Goal: Communication & Community: Ask a question

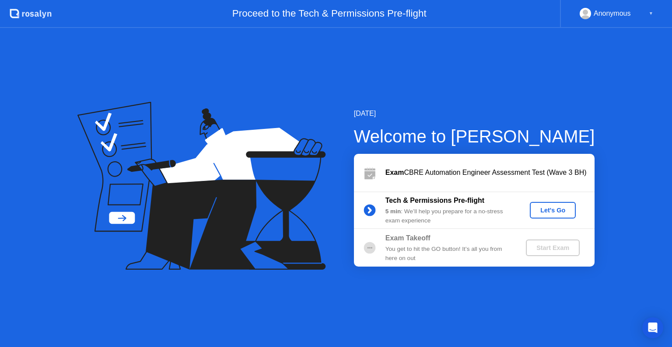
click at [560, 213] on div "Let's Go" at bounding box center [552, 210] width 39 height 7
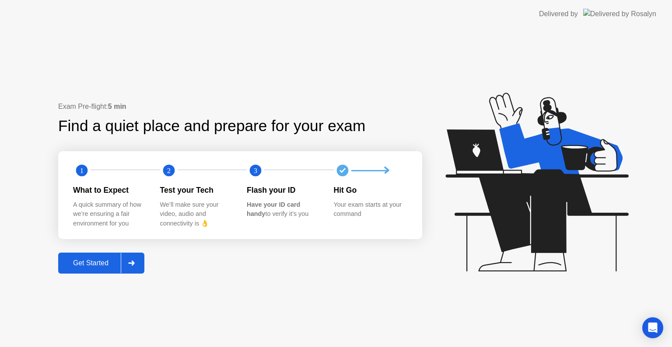
click at [104, 261] on div "Get Started" at bounding box center [91, 263] width 60 height 8
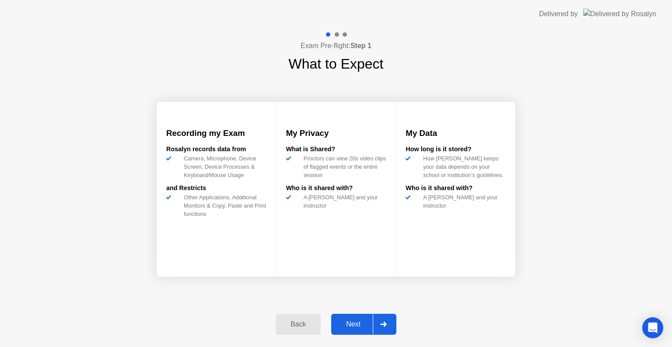
click at [356, 325] on div "Next" at bounding box center [353, 325] width 39 height 8
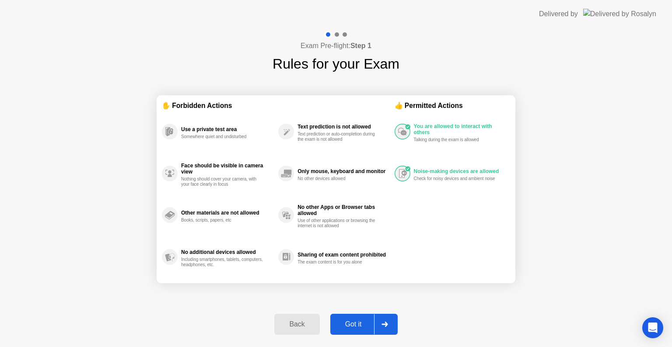
click at [362, 323] on div "Got it" at bounding box center [353, 325] width 41 height 8
select select "**********"
select select "*******"
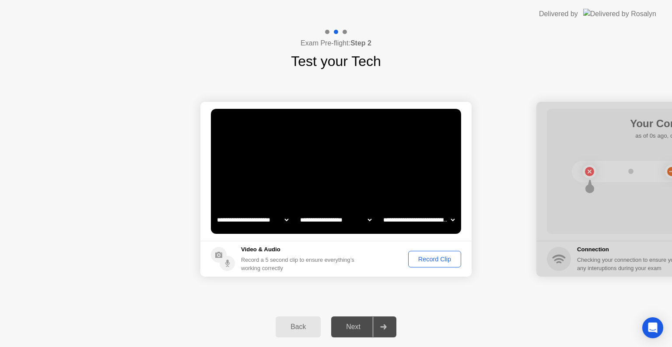
click at [385, 328] on icon at bounding box center [383, 326] width 6 height 5
click at [361, 328] on div "Next" at bounding box center [353, 327] width 39 height 8
click at [435, 259] on div "Record Clip" at bounding box center [434, 259] width 47 height 7
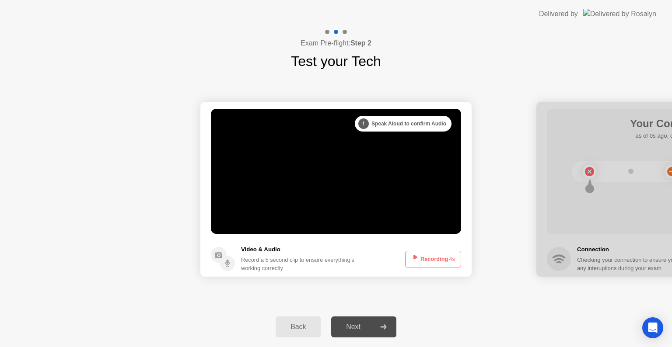
click at [435, 259] on button "Recording 4s" at bounding box center [433, 259] width 56 height 17
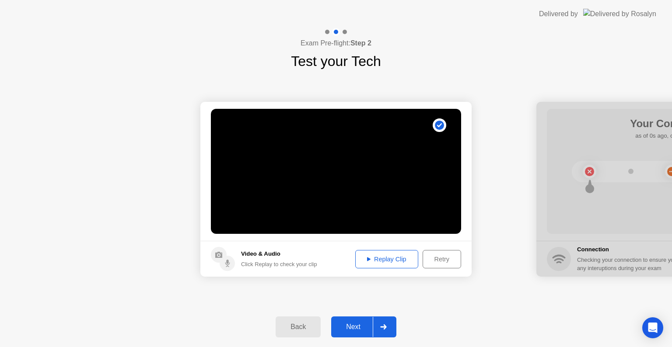
click at [362, 328] on div "Next" at bounding box center [353, 327] width 39 height 8
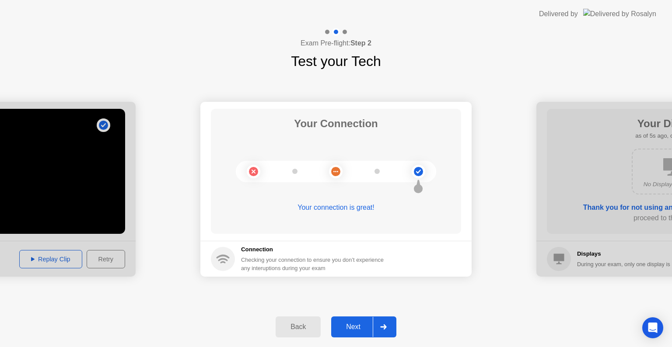
click at [352, 334] on button "Next" at bounding box center [363, 327] width 65 height 21
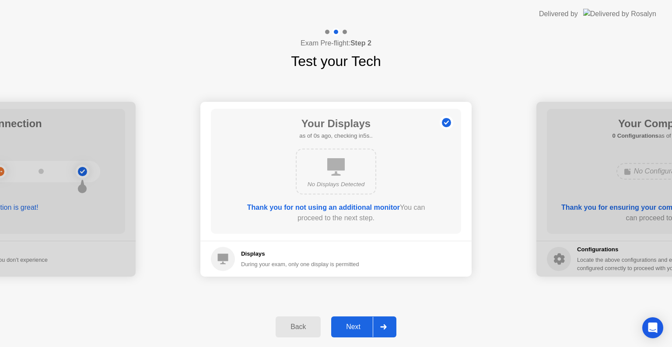
click at [354, 325] on div "Next" at bounding box center [353, 327] width 39 height 8
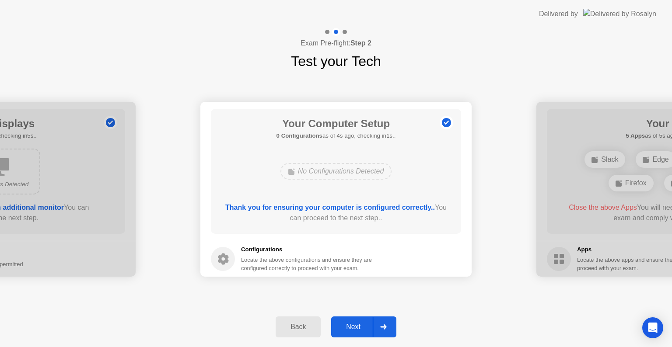
click at [354, 325] on div "Next" at bounding box center [353, 327] width 39 height 8
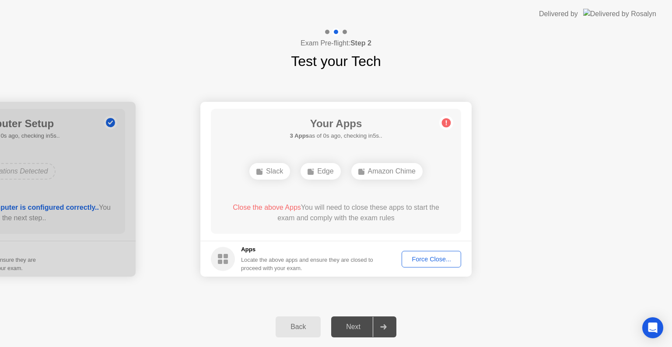
click at [439, 257] on div "Force Close..." at bounding box center [430, 259] width 53 height 7
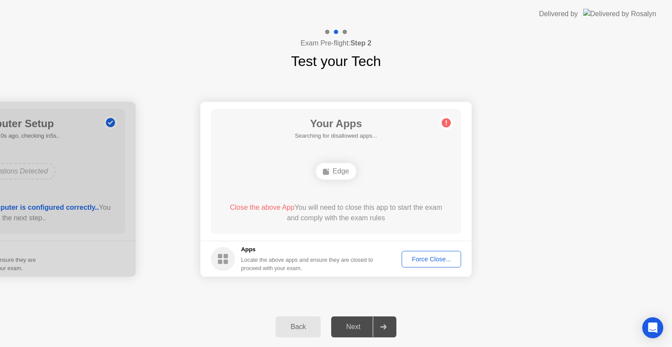
click at [431, 257] on div "Force Close..." at bounding box center [430, 259] width 53 height 7
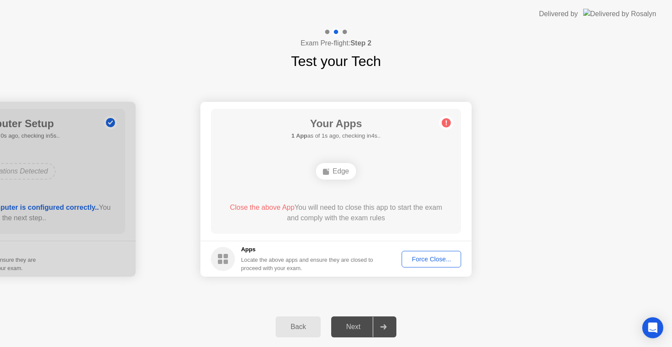
click at [428, 258] on div "Force Close..." at bounding box center [430, 259] width 53 height 7
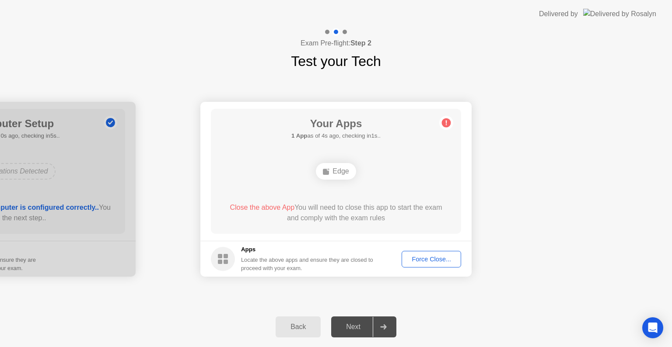
click at [432, 257] on div "Force Close..." at bounding box center [430, 259] width 53 height 7
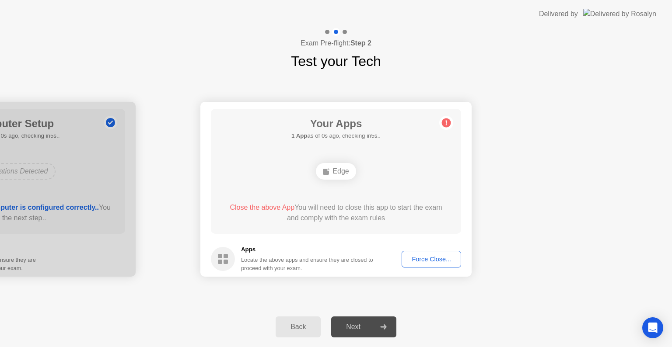
click at [436, 261] on div "Force Close..." at bounding box center [430, 259] width 53 height 7
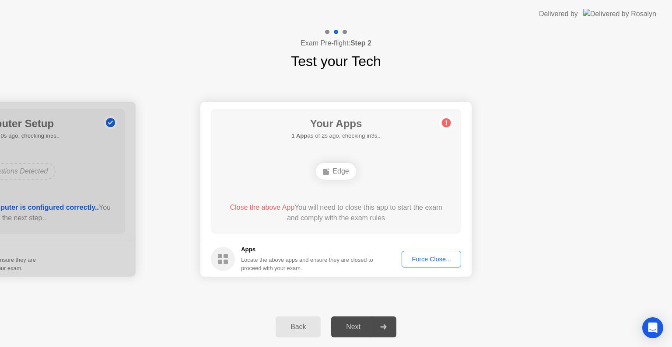
click at [220, 259] on circle at bounding box center [223, 259] width 24 height 24
click at [249, 249] on h5 "Apps" at bounding box center [307, 249] width 132 height 9
click at [435, 257] on div "Force Close..." at bounding box center [430, 259] width 53 height 7
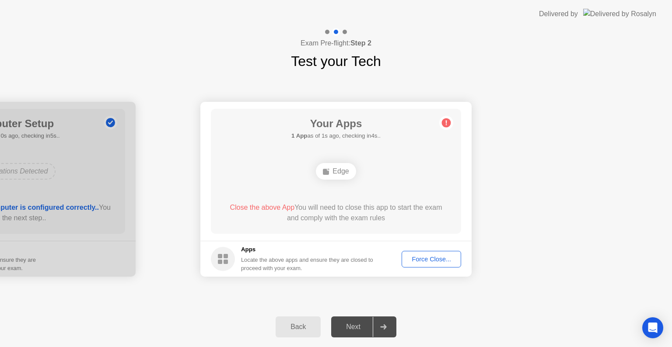
click at [434, 256] on div "Force Close..." at bounding box center [430, 259] width 53 height 7
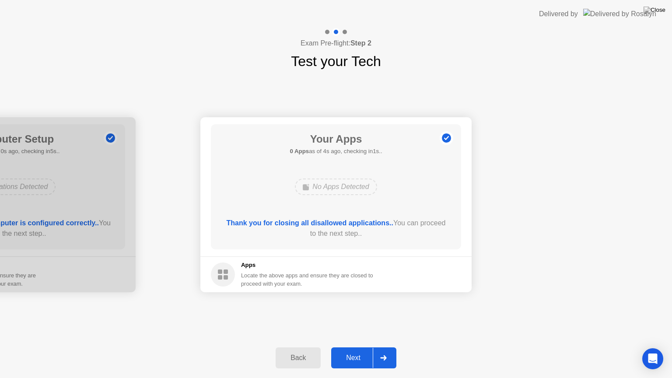
click at [353, 347] on div "Next" at bounding box center [353, 358] width 39 height 8
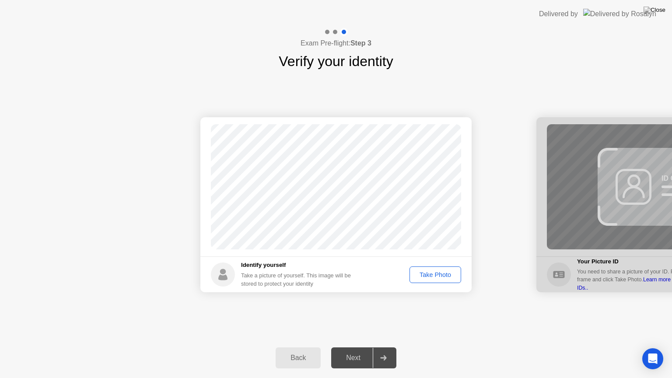
click at [434, 278] on div "Take Photo" at bounding box center [434, 274] width 45 height 7
click at [356, 347] on div "Next" at bounding box center [353, 358] width 39 height 8
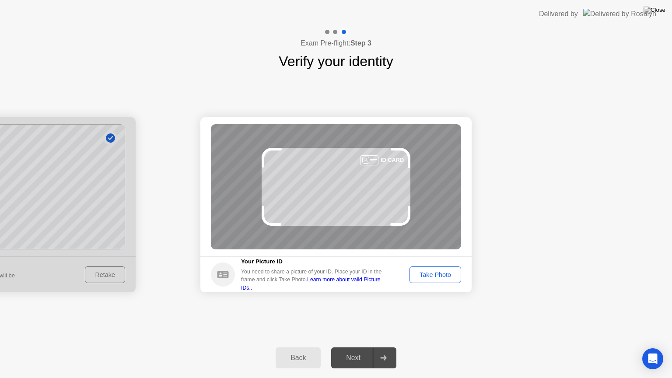
click at [432, 275] on div "Take Photo" at bounding box center [434, 274] width 45 height 7
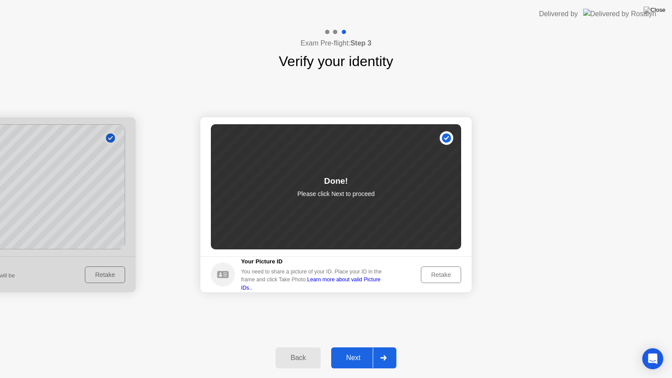
click at [362, 347] on div "Next" at bounding box center [353, 358] width 39 height 8
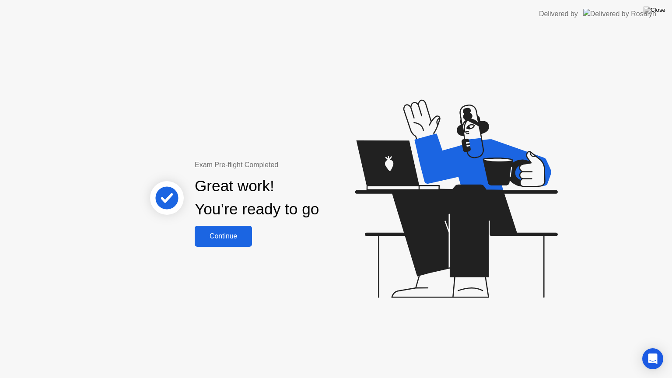
click at [226, 240] on div "Continue" at bounding box center [223, 236] width 52 height 8
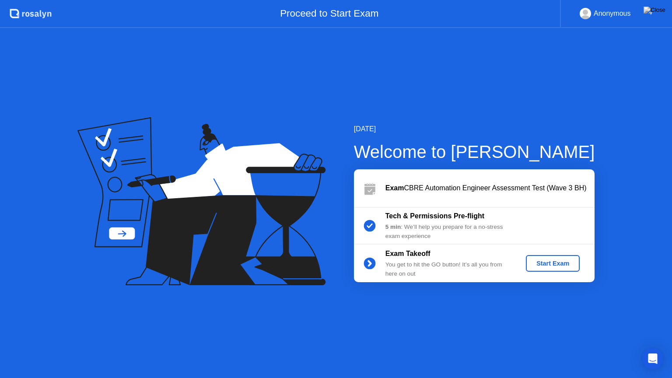
click at [553, 265] on div "Start Exam" at bounding box center [552, 263] width 47 height 7
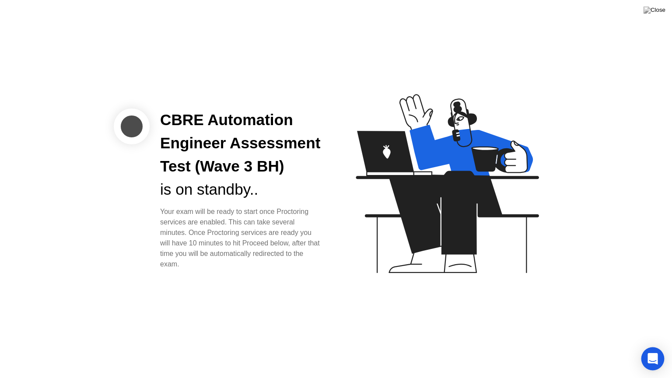
click at [650, 347] on icon "Open Intercom Messenger" at bounding box center [652, 358] width 10 height 11
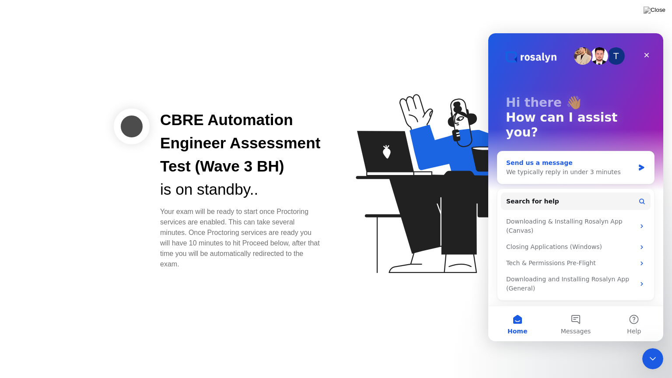
click at [572, 167] on div "We typically reply in under 3 minutes" at bounding box center [570, 171] width 128 height 9
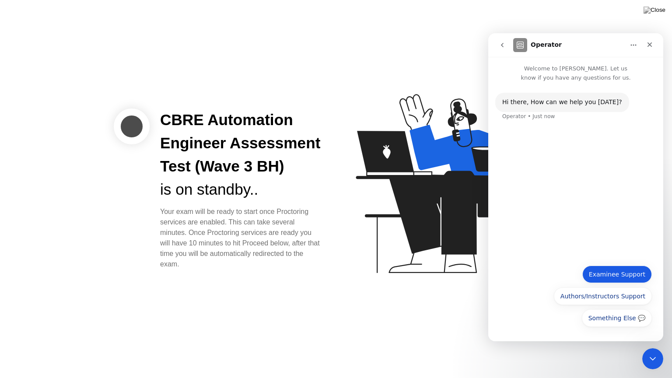
click at [615, 274] on button "Examinee Support" at bounding box center [617, 273] width 70 height 17
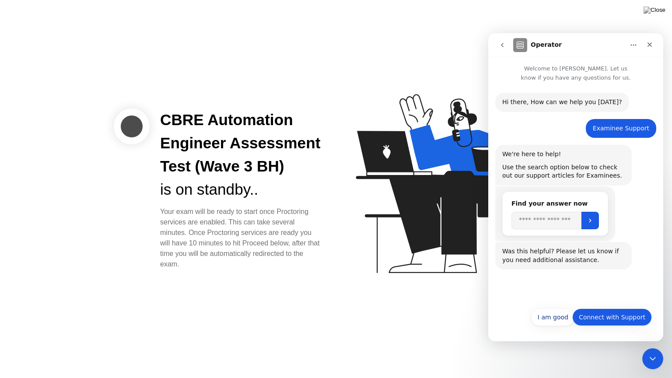
click at [618, 315] on button "Connect with Support" at bounding box center [612, 316] width 80 height 17
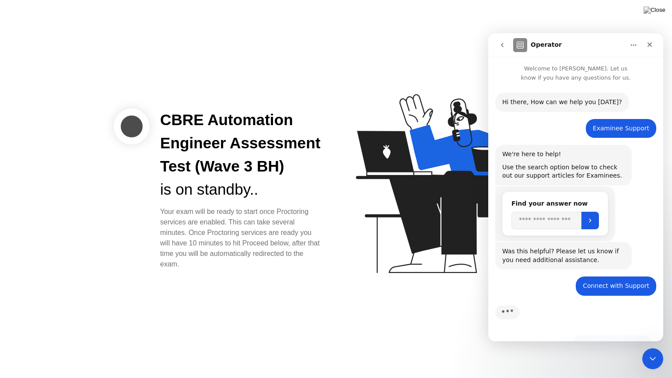
scroll to position [0, 0]
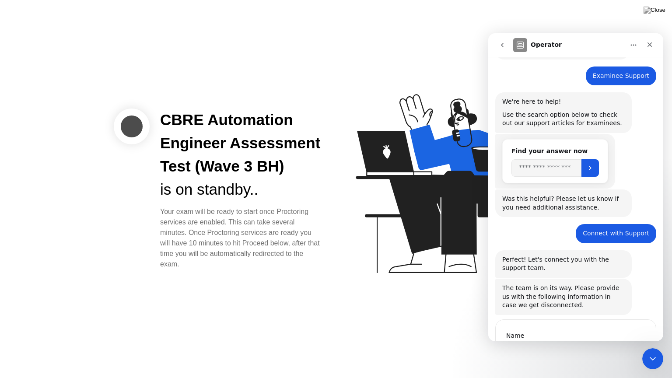
click at [549, 221] on div "Was this helpful? Please let us know if you need additional assistance. Operato…" at bounding box center [575, 206] width 161 height 35
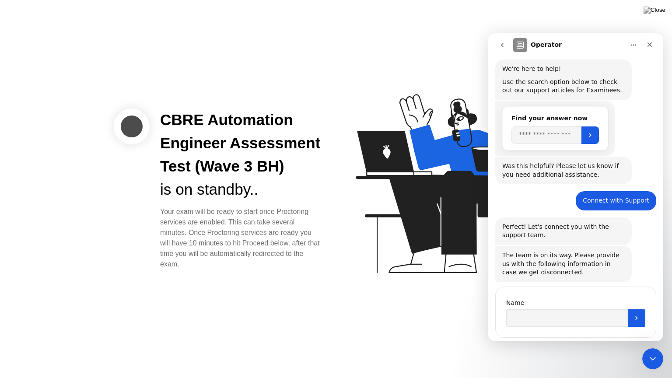
scroll to position [105, 0]
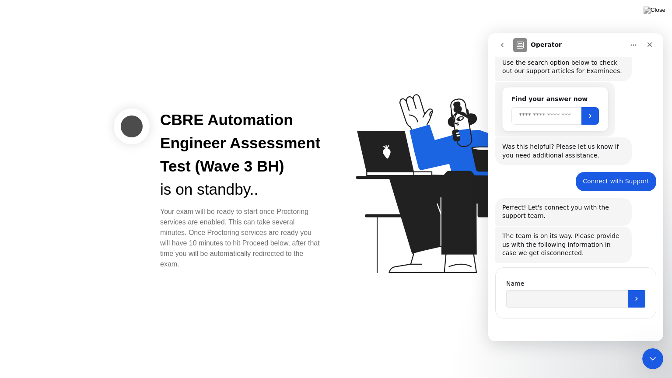
click at [541, 112] on input "Search" at bounding box center [546, 115] width 70 height 17
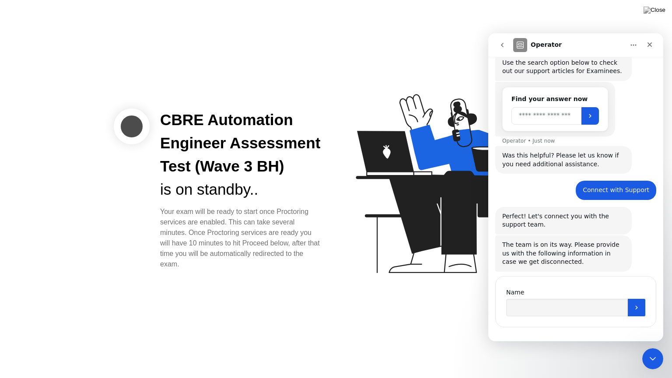
scroll to position [113, 0]
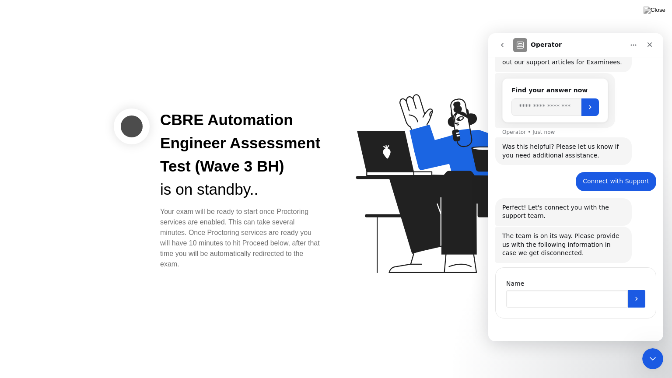
click at [563, 300] on input "Name" at bounding box center [567, 298] width 122 height 17
type input "**********"
click at [636, 299] on icon "Submit" at bounding box center [636, 298] width 7 height 7
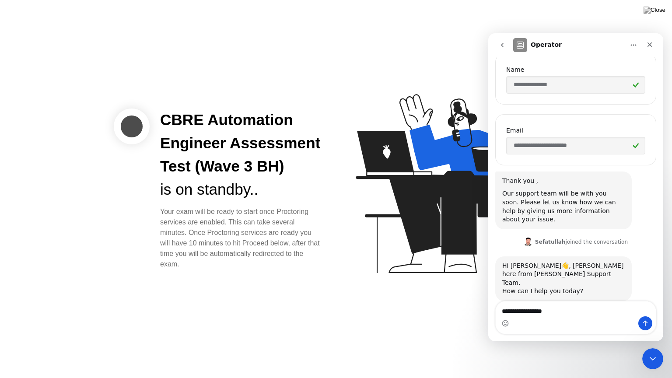
scroll to position [327, 0]
type textarea "**********"
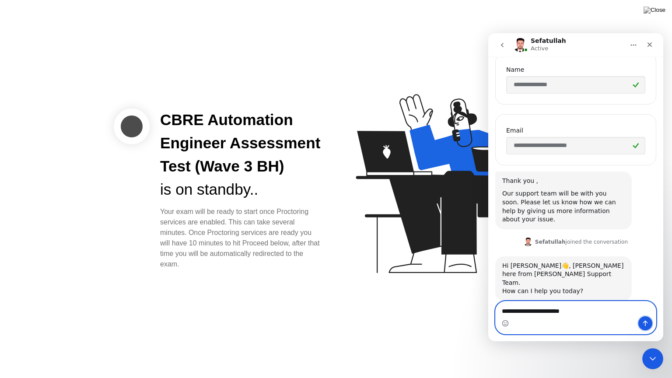
click at [641, 325] on icon "Send a message…" at bounding box center [644, 323] width 7 height 7
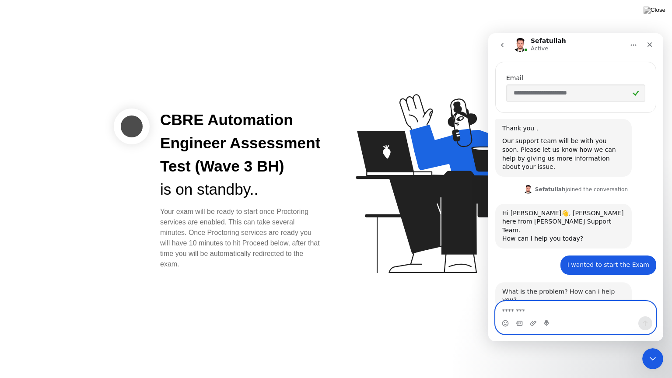
scroll to position [380, 0]
type textarea "*"
type textarea "**********"
click at [641, 325] on icon "Send a message…" at bounding box center [644, 323] width 7 height 7
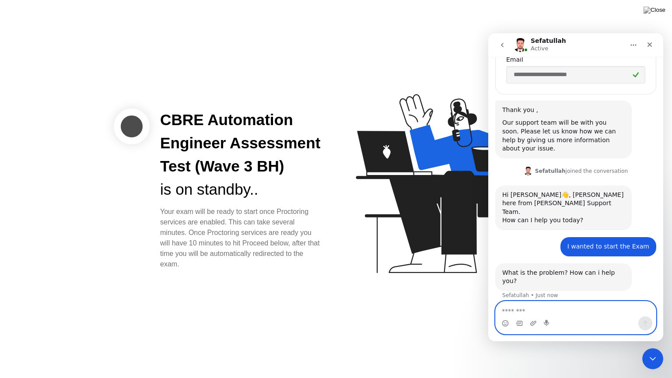
scroll to position [406, 0]
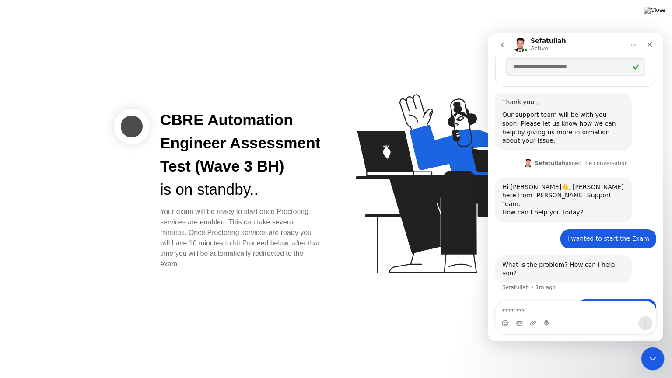
click at [653, 347] on icon "Close Intercom Messenger" at bounding box center [651, 357] width 10 height 10
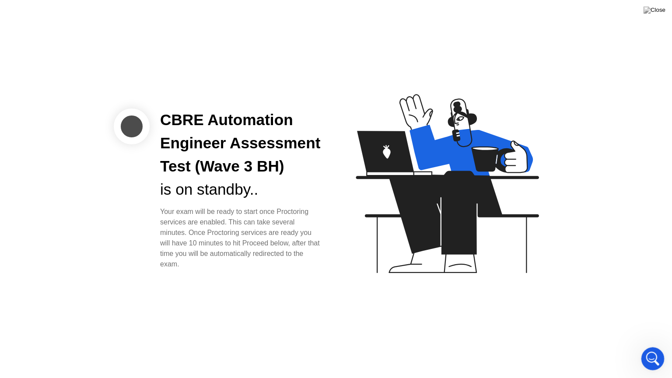
scroll to position [397, 0]
click at [652, 347] on icon "Open Intercom Messenger" at bounding box center [651, 357] width 6 height 7
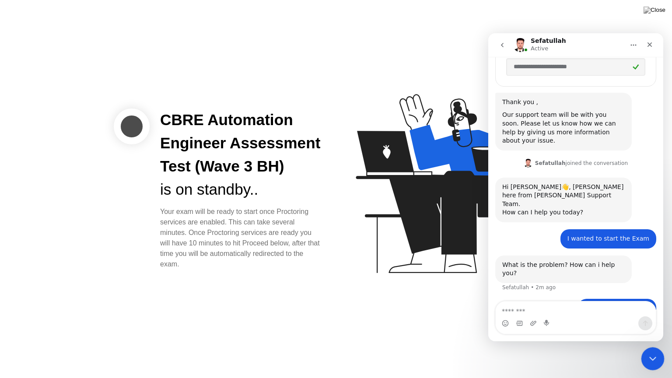
click at [650, 347] on icon "Close Intercom Messenger" at bounding box center [651, 357] width 10 height 10
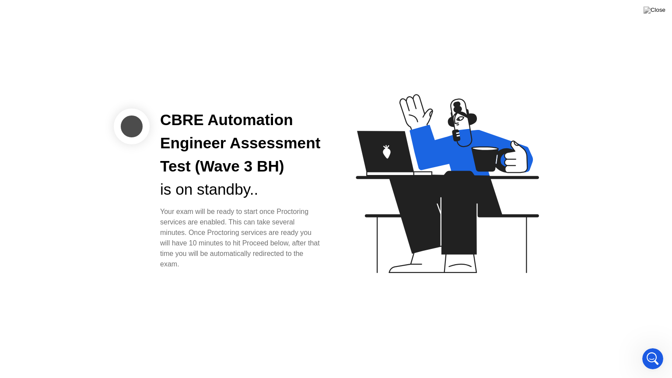
drag, startPoint x: 198, startPoint y: 149, endPoint x: 201, endPoint y: 126, distance: 23.4
click at [199, 149] on div "CBRE Automation Engineer Assessment Test (Wave 3 BH)" at bounding box center [241, 142] width 162 height 69
drag, startPoint x: 199, startPoint y: 122, endPoint x: 168, endPoint y: 126, distance: 31.4
click at [195, 124] on div "CBRE Automation Engineer Assessment Test (Wave 3 BH)" at bounding box center [241, 142] width 162 height 69
click at [135, 125] on div at bounding box center [132, 126] width 36 height 36
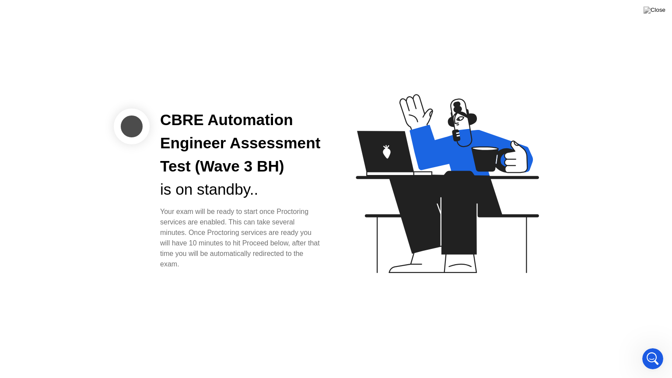
scroll to position [430, 0]
click at [129, 135] on div at bounding box center [132, 126] width 36 height 36
drag, startPoint x: 128, startPoint y: 119, endPoint x: 138, endPoint y: 122, distance: 11.2
click at [132, 120] on div at bounding box center [132, 126] width 36 height 36
click at [647, 347] on icon "Open Intercom Messenger" at bounding box center [651, 357] width 14 height 14
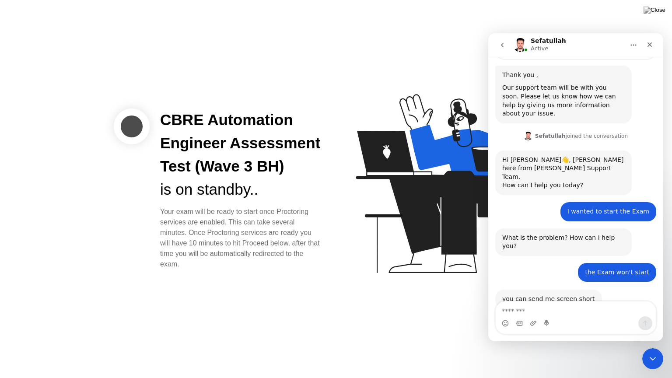
scroll to position [423, 0]
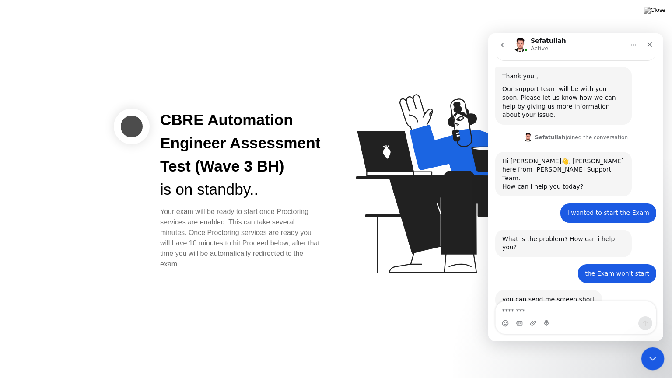
click at [651, 347] on icon "Close Intercom Messenger" at bounding box center [651, 357] width 10 height 10
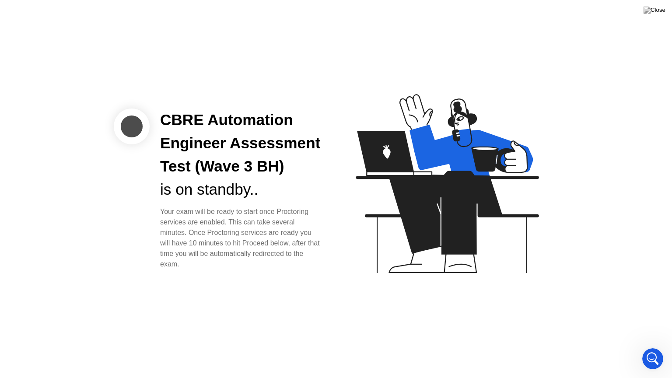
click at [349, 36] on div "CBRE Automation Engineer Assessment Test (Wave 3 BH) is on standby.. Your exam …" at bounding box center [336, 189] width 672 height 378
click at [659, 7] on img at bounding box center [654, 10] width 22 height 7
click at [649, 347] on icon "Open Intercom Messenger" at bounding box center [651, 357] width 14 height 14
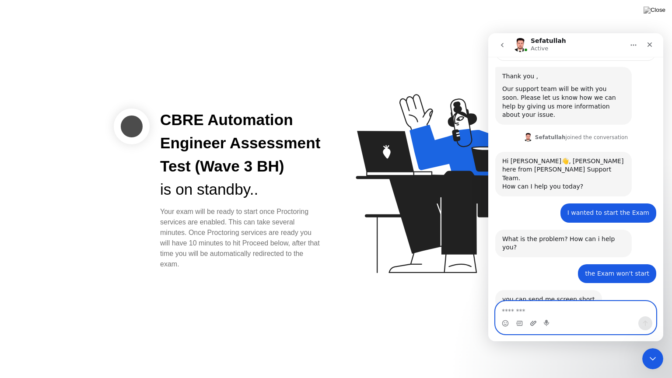
click at [531, 322] on icon "Upload attachment" at bounding box center [533, 323] width 7 height 7
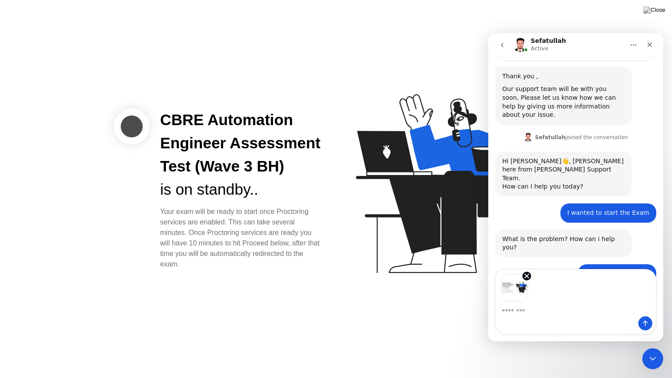
scroll to position [455, 0]
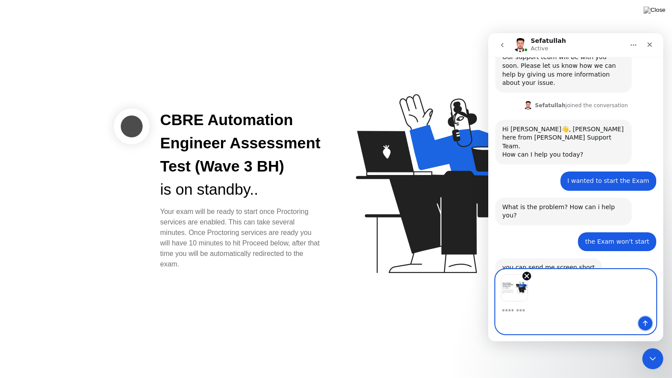
click at [642, 321] on icon "Send a message…" at bounding box center [644, 323] width 7 height 7
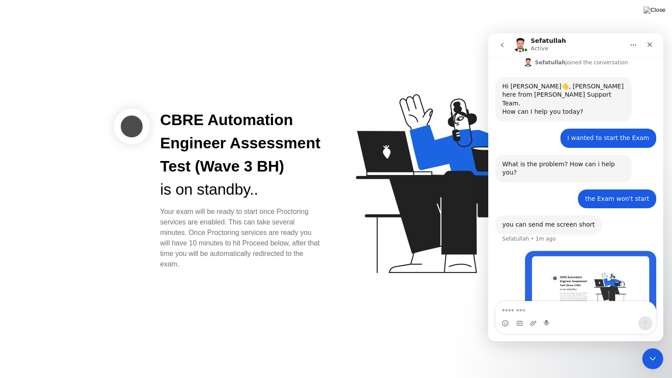
scroll to position [506, 0]
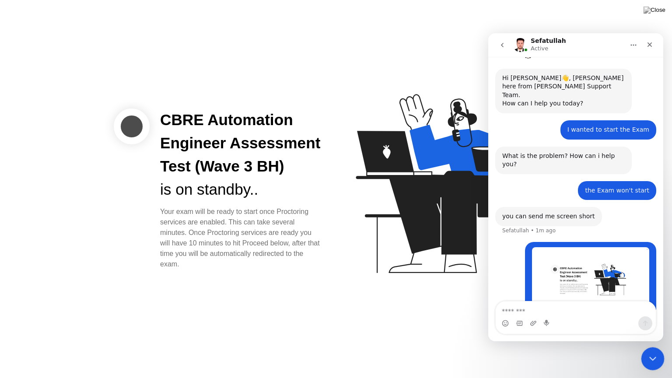
click at [646, 347] on icon "Close Intercom Messenger" at bounding box center [651, 357] width 10 height 10
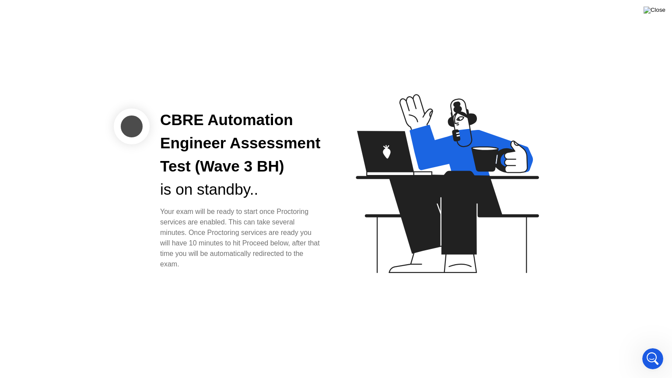
click at [659, 11] on img at bounding box center [654, 10] width 22 height 7
